Goal: Navigation & Orientation: Find specific page/section

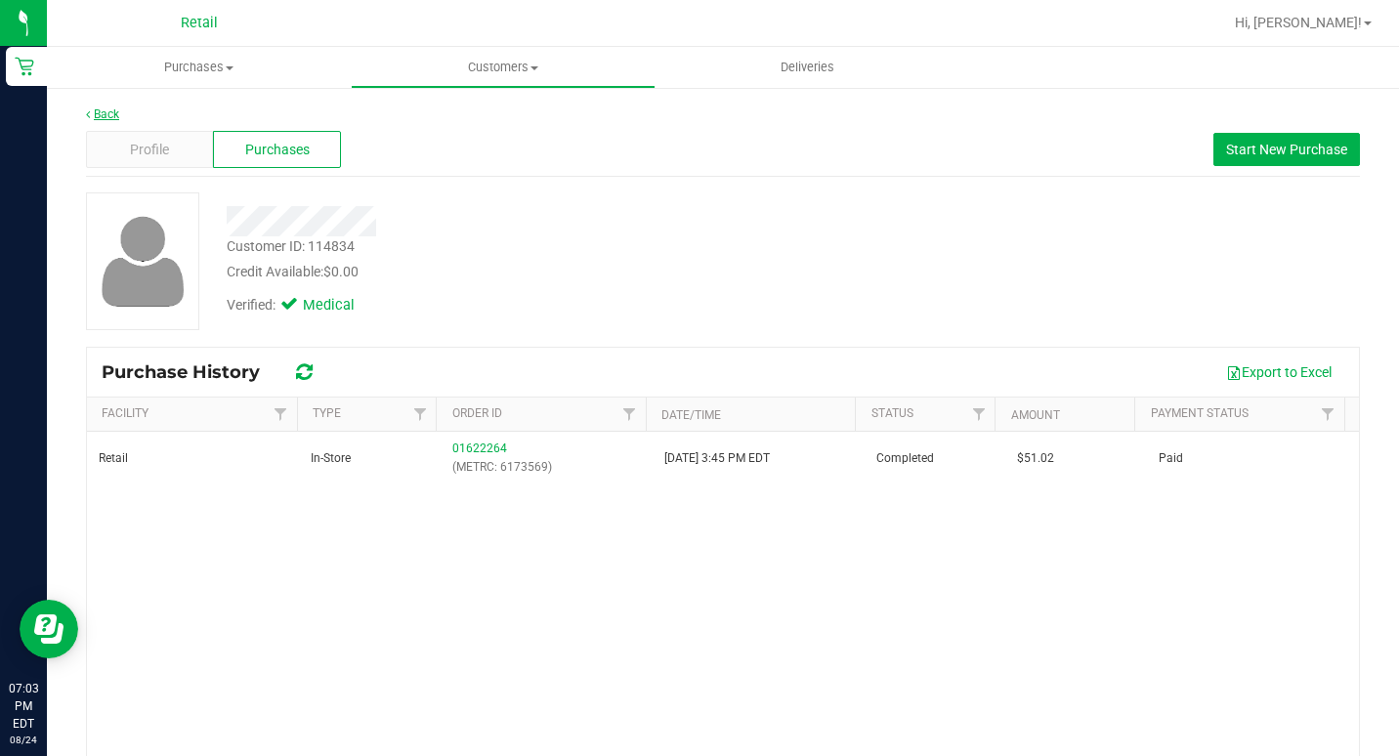
click at [105, 120] on link "Back" at bounding box center [102, 114] width 33 height 14
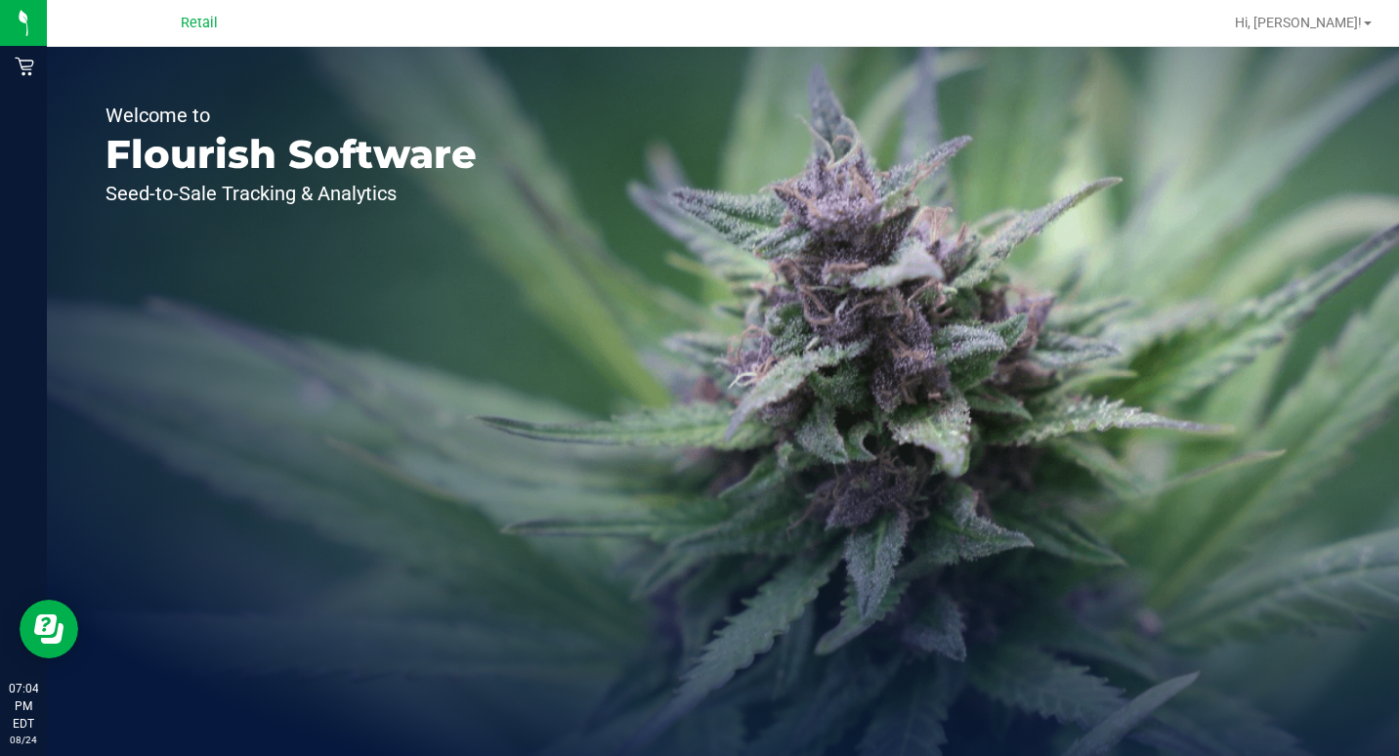
drag, startPoint x: 1355, startPoint y: 96, endPoint x: 885, endPoint y: 106, distance: 470.1
click at [1354, 96] on div "Welcome to Flourish Software Seed-to-Sale Tracking & Analytics" at bounding box center [723, 401] width 1352 height 709
